Goal: Task Accomplishment & Management: Use online tool/utility

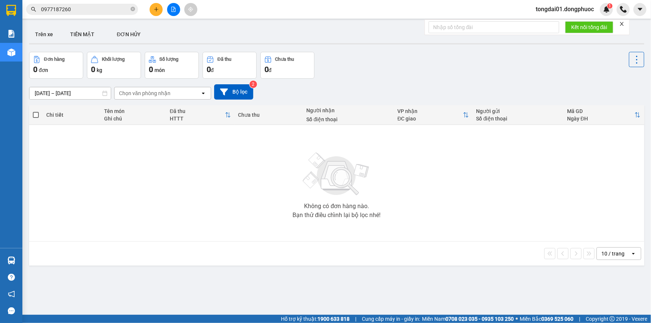
click at [122, 9] on input "0977187260" at bounding box center [85, 9] width 88 height 8
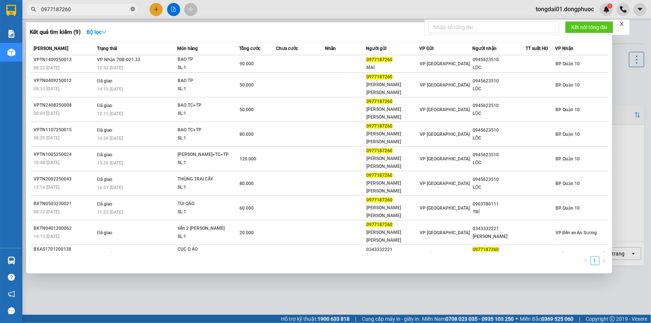
click at [131, 8] on icon "close-circle" at bounding box center [133, 9] width 4 height 4
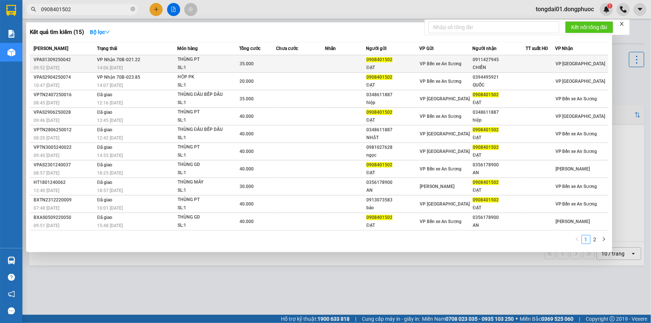
type input "0908401502"
click at [126, 63] on td "[PERSON_NAME] 70B-021.22 14:06 [DATE]" at bounding box center [136, 64] width 82 height 18
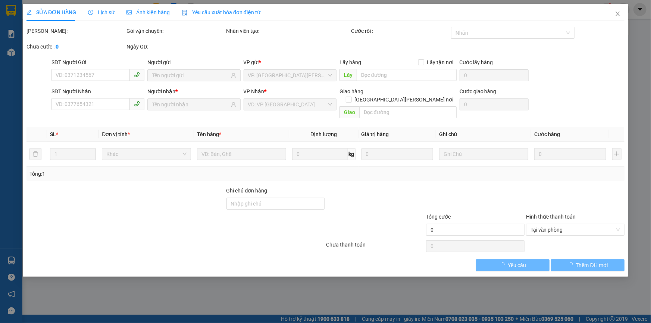
type input "0908401502"
type input "ĐẠT"
type input "0911427945"
type input "CHIẾN"
type input "35.000"
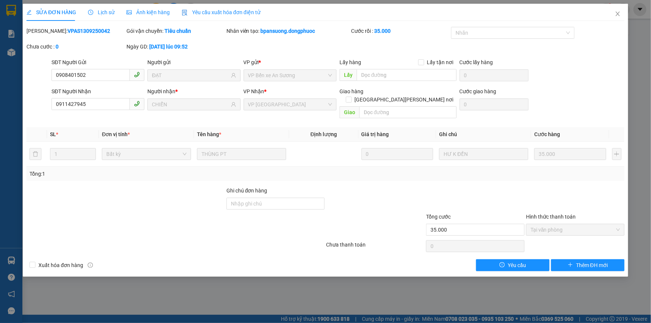
click at [101, 12] on span "Lịch sử" at bounding box center [101, 12] width 26 height 6
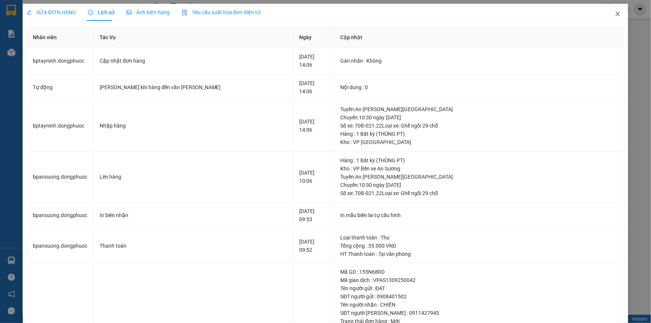
click at [615, 16] on icon "close" at bounding box center [618, 14] width 6 height 6
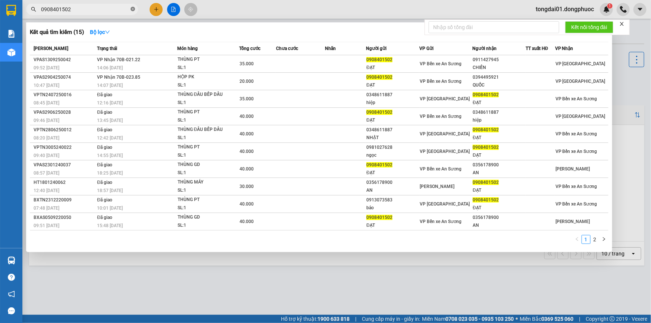
click at [134, 11] on icon "close-circle" at bounding box center [133, 9] width 4 height 4
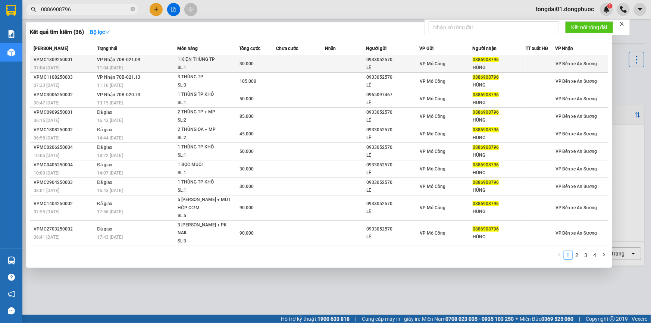
type input "0886908796"
click at [150, 59] on td "[PERSON_NAME] 70B-021.09 11:04 [DATE]" at bounding box center [136, 64] width 82 height 18
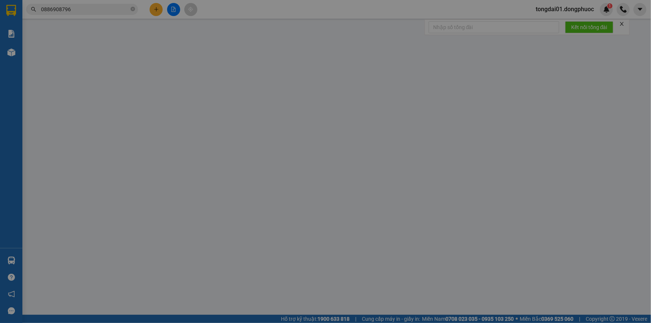
type input "0933052570"
type input "LỆ"
type input "0886908796"
type input "HÙNG"
type input "30.000"
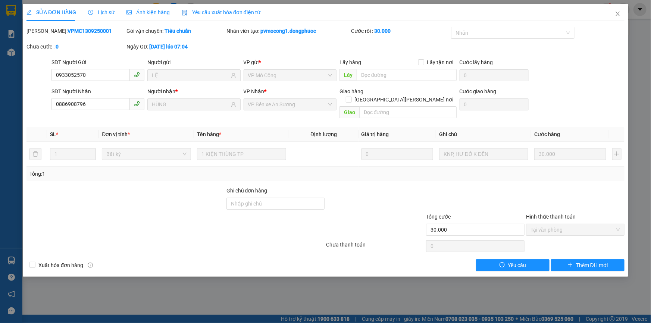
click at [100, 14] on span "Lịch sử" at bounding box center [101, 12] width 26 height 6
